Goal: Navigation & Orientation: Find specific page/section

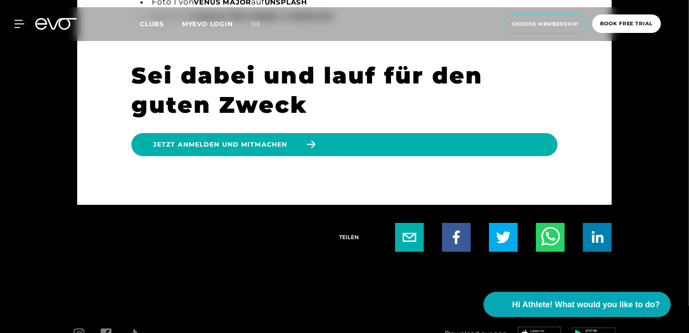
scroll to position [112, 0]
click at [402, 146] on div "Sei dabei und lauf für den guten Zweck Jetzt anmelden und mitmachen" at bounding box center [344, 108] width 426 height 95
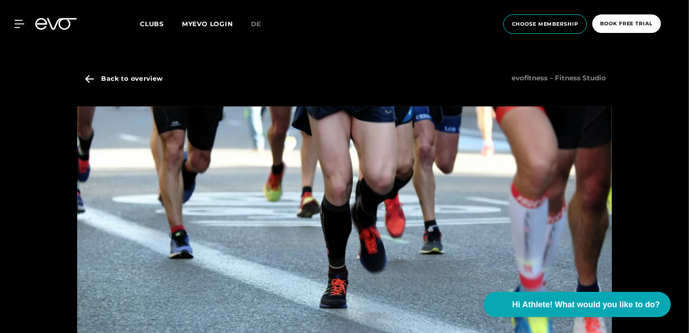
scroll to position [0, 0]
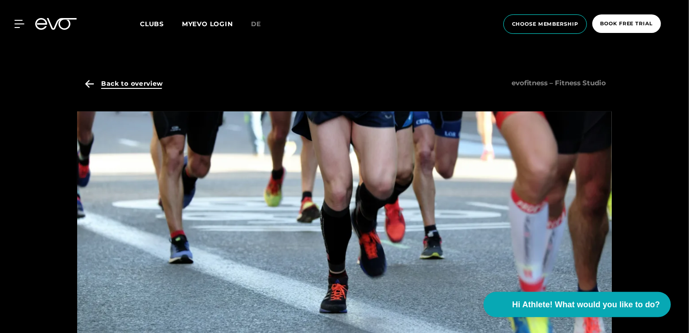
click at [123, 88] on span "Back to overview" at bounding box center [132, 83] width 62 height 9
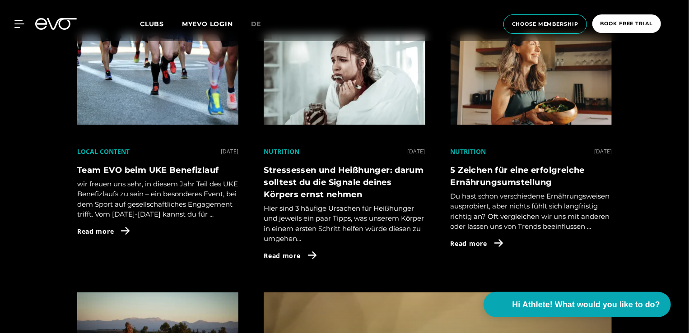
scroll to position [531, 0]
click at [140, 164] on h4 "Team EVO beim UKE Benefizlauf" at bounding box center [157, 170] width 161 height 12
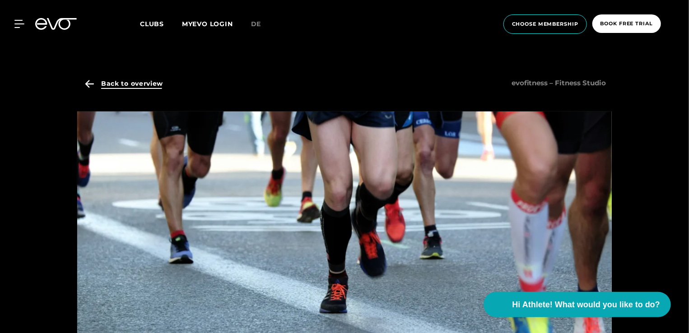
click at [128, 89] on span "Back to overview" at bounding box center [122, 83] width 81 height 23
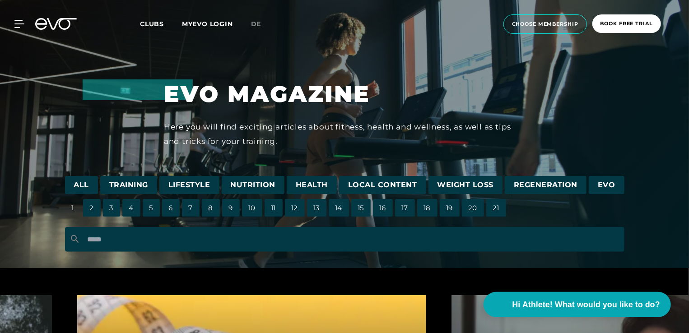
click at [379, 180] on span "Local Content" at bounding box center [382, 185] width 87 height 19
